Goal: Find specific page/section: Find specific page/section

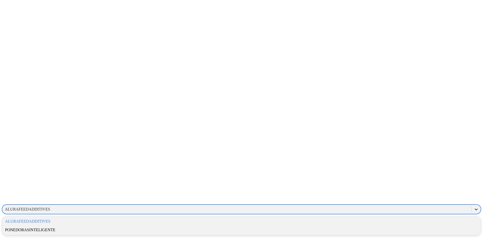
click at [471, 204] on div at bounding box center [475, 208] width 9 height 9
click at [399, 225] on div "PONEDORASINTELIGENTE" at bounding box center [241, 229] width 479 height 9
